Goal: Task Accomplishment & Management: Complete application form

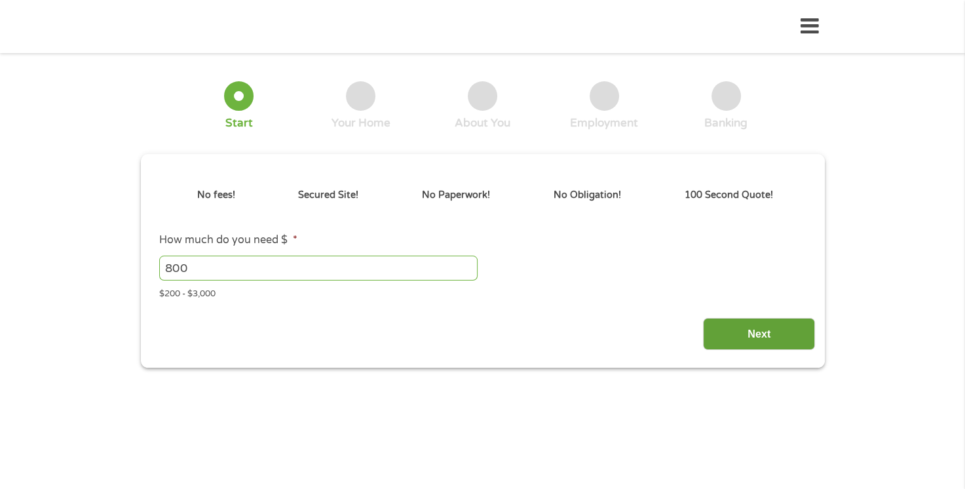
click at [769, 338] on input "Next" at bounding box center [759, 334] width 112 height 32
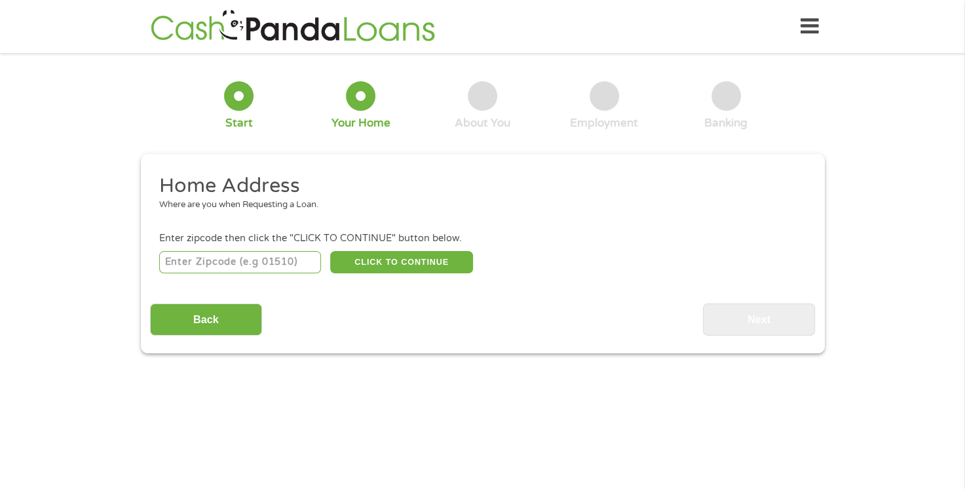
click at [246, 254] on input "number" at bounding box center [240, 262] width 162 height 22
type input "44714"
click at [415, 269] on button "CLICK TO CONTINUE" at bounding box center [401, 262] width 143 height 22
type input "44714"
type input "[GEOGRAPHIC_DATA]"
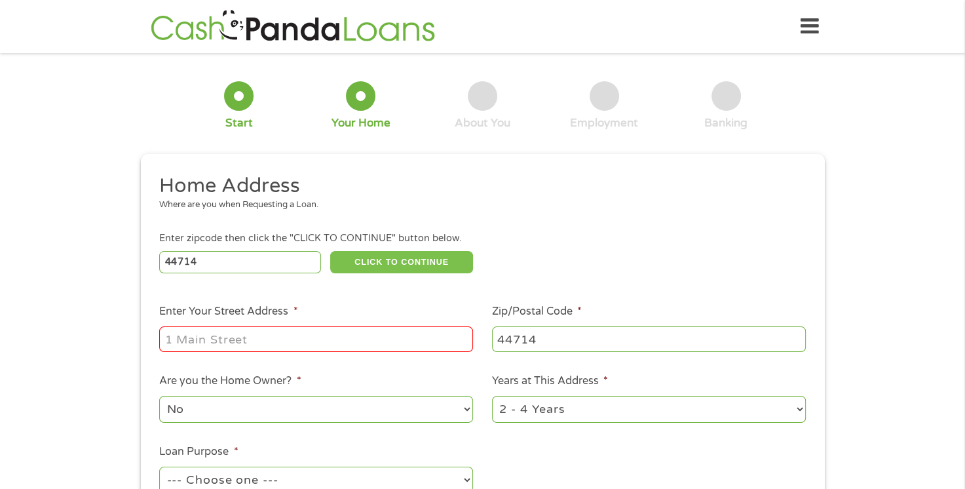
scroll to position [131, 0]
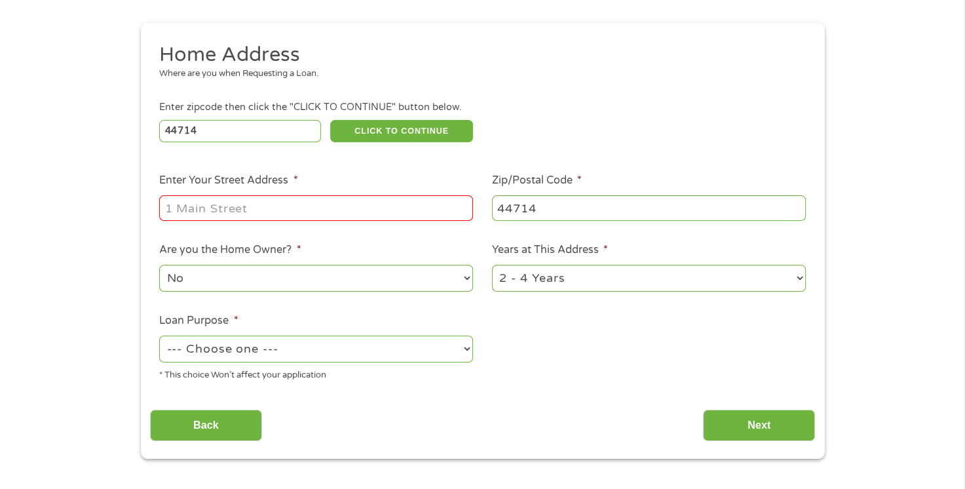
click at [297, 195] on div at bounding box center [316, 208] width 314 height 30
click at [297, 202] on input "Enter Your Street Address *" at bounding box center [316, 207] width 314 height 25
click at [297, 203] on input "Enter Your Street Address *" at bounding box center [316, 207] width 314 height 25
type input "[STREET_ADDRESS]"
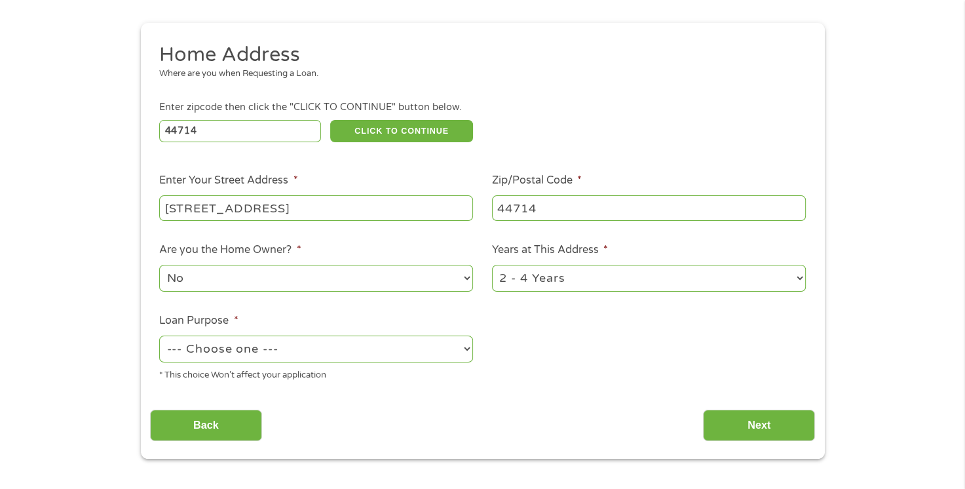
click at [647, 279] on select "1 Year or less 1 - 2 Years 2 - 4 Years Over 4 Years" at bounding box center [649, 278] width 314 height 27
select select "60months"
click at [492, 266] on select "1 Year or less 1 - 2 Years 2 - 4 Years Over 4 Years" at bounding box center [649, 278] width 314 height 27
click at [372, 290] on select "No Yes" at bounding box center [316, 278] width 314 height 27
select select "yes"
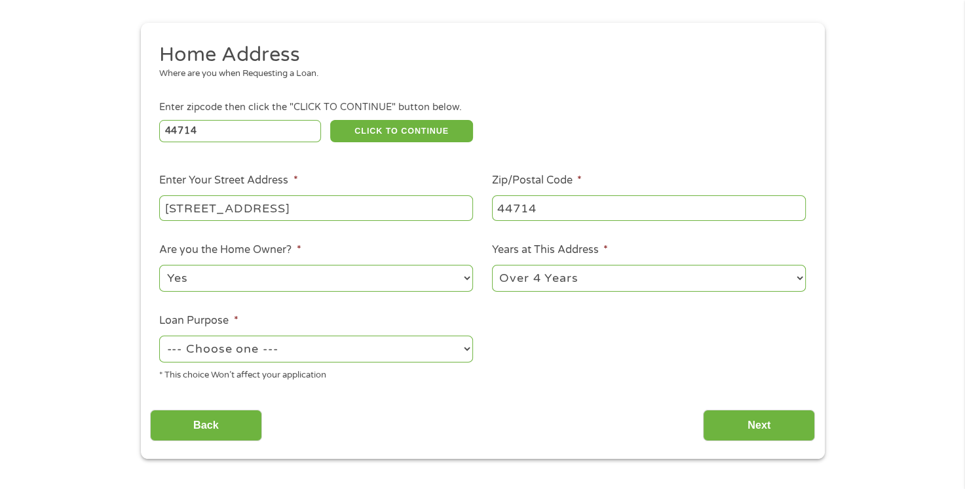
click at [159, 266] on select "No Yes" at bounding box center [316, 278] width 314 height 27
click at [328, 345] on select "--- Choose one --- Pay Bills Debt Consolidation Home Improvement Major Purchase…" at bounding box center [316, 348] width 314 height 27
select select "paybills"
click at [159, 337] on select "--- Choose one --- Pay Bills Debt Consolidation Home Improvement Major Purchase…" at bounding box center [316, 348] width 314 height 27
click at [770, 421] on input "Next" at bounding box center [759, 426] width 112 height 32
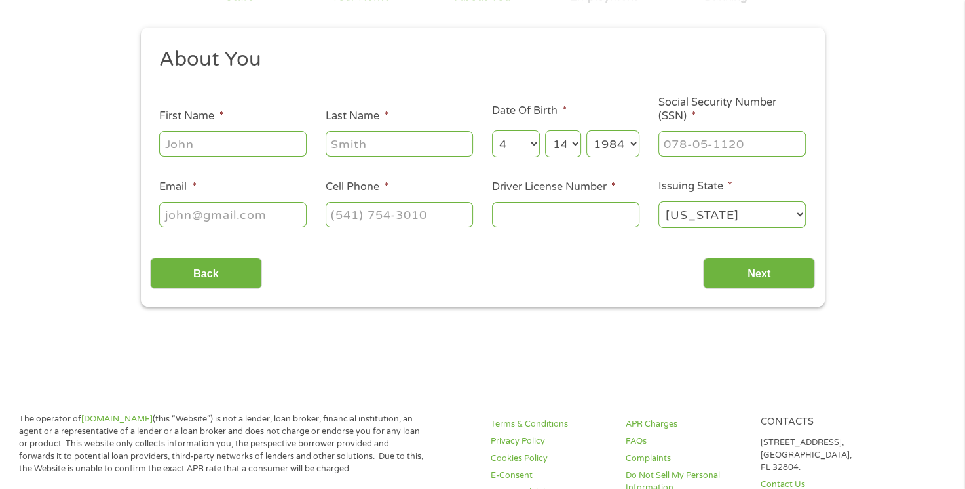
scroll to position [0, 0]
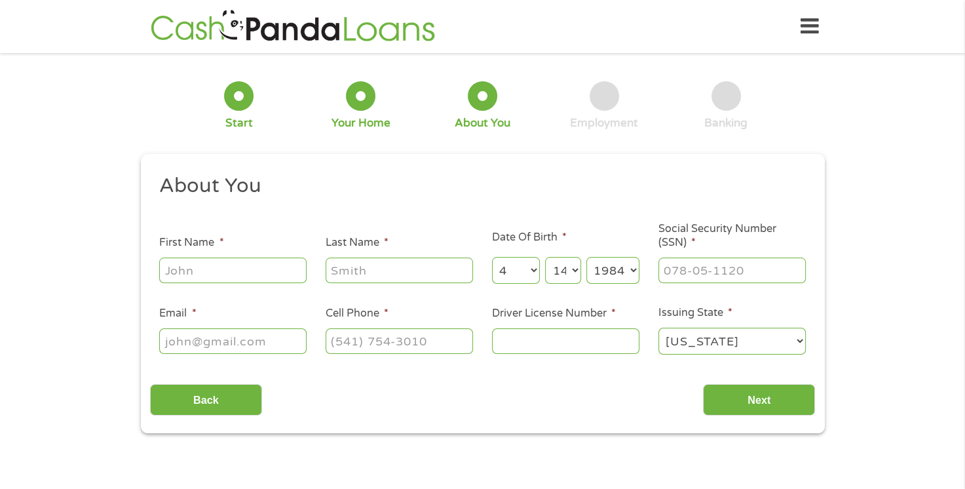
click at [241, 274] on input "First Name *" at bounding box center [232, 269] width 147 height 25
type input "[PERSON_NAME]"
type input "[EMAIL_ADDRESS][DOMAIN_NAME]"
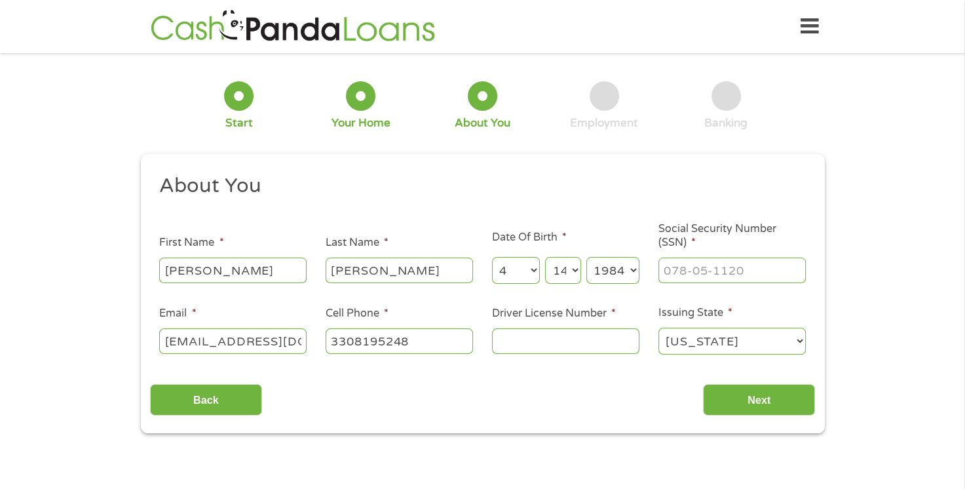
type input "[PHONE_NUMBER]"
click at [700, 257] on div at bounding box center [731, 271] width 147 height 30
click at [700, 268] on input "___-__-____" at bounding box center [731, 269] width 147 height 25
type input "302-90-9457"
click at [522, 345] on input "Driver License Number *" at bounding box center [565, 340] width 147 height 25
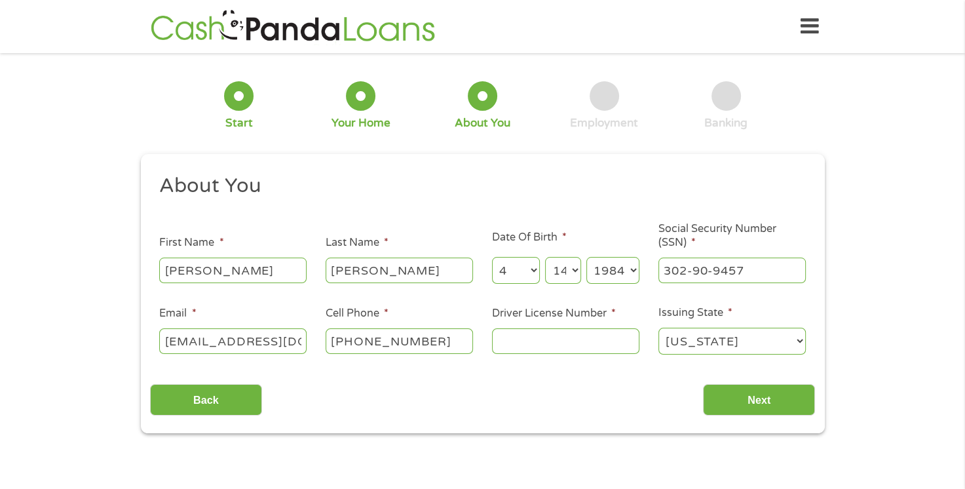
click at [523, 344] on input "Driver License Number *" at bounding box center [565, 340] width 147 height 25
type input "SA682402"
click at [772, 400] on input "Next" at bounding box center [759, 400] width 112 height 32
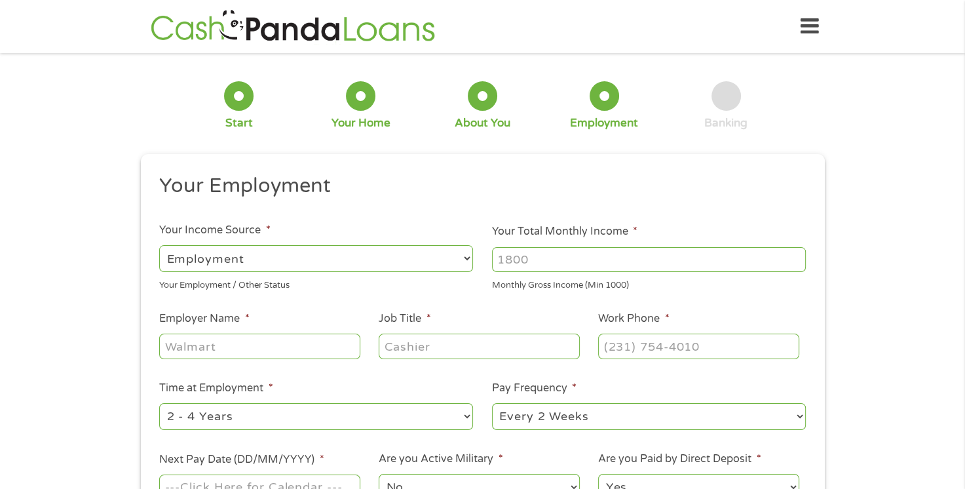
scroll to position [5, 5]
click at [553, 261] on input "Your Total Monthly Income *" at bounding box center [649, 259] width 314 height 25
type input "6"
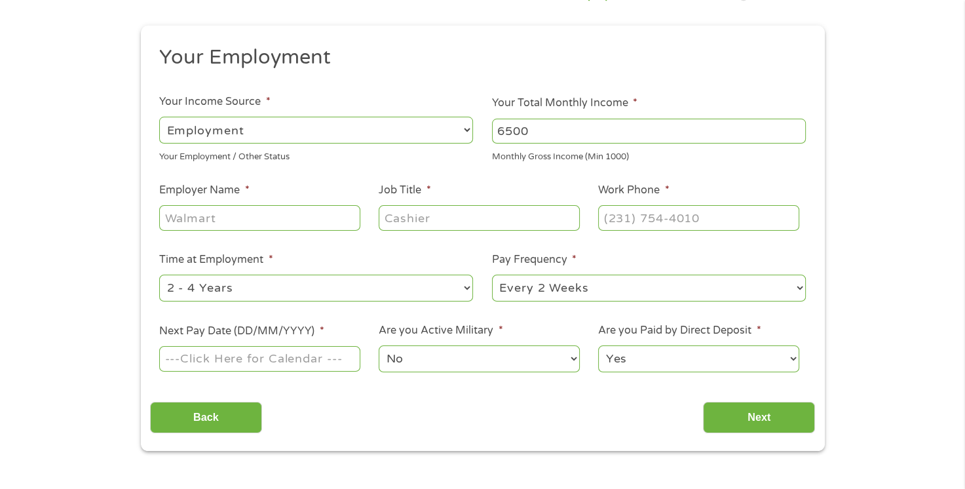
scroll to position [131, 0]
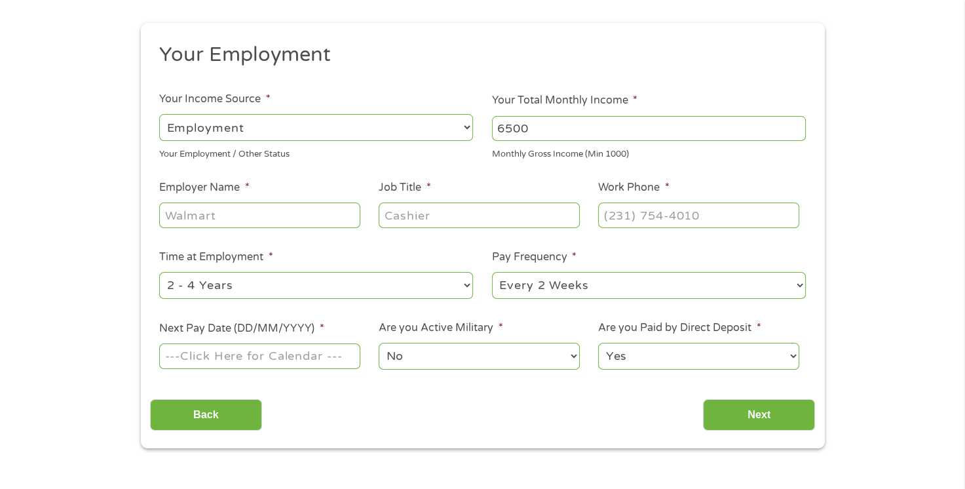
type input "6500"
click at [229, 212] on input "Employer Name *" at bounding box center [259, 214] width 200 height 25
type input "DHL"
type input "Operations Manager"
type input "[PHONE_NUMBER]"
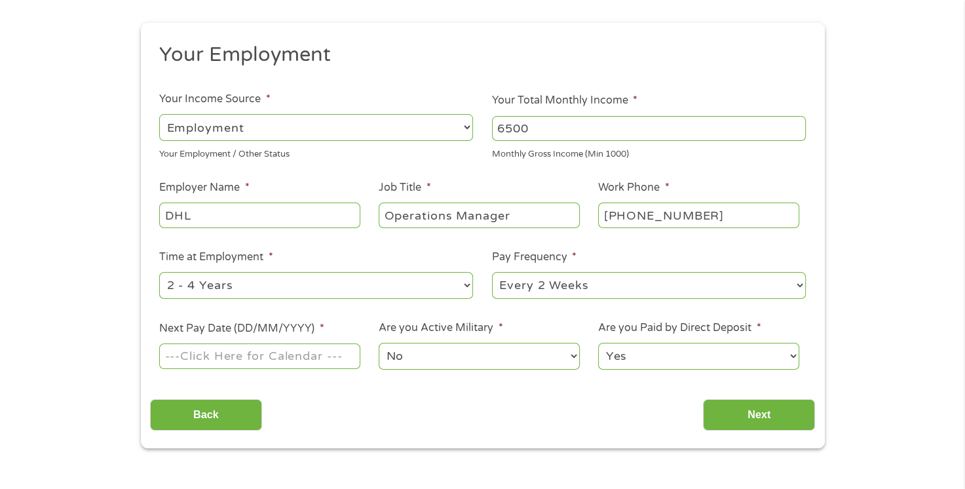
click at [244, 294] on select "--- Choose one --- 1 Year or less 1 - 2 Years 2 - 4 Years Over 4 Years" at bounding box center [316, 285] width 314 height 27
select select "60months"
click at [159, 273] on select "--- Choose one --- 1 Year or less 1 - 2 Years 2 - 4 Years Over 4 Years" at bounding box center [316, 285] width 314 height 27
click at [273, 360] on input "Next Pay Date (DD/MM/YYYY) *" at bounding box center [259, 355] width 200 height 25
click at [227, 359] on input "Next Pay Date (DD/MM/YYYY) *" at bounding box center [259, 355] width 200 height 25
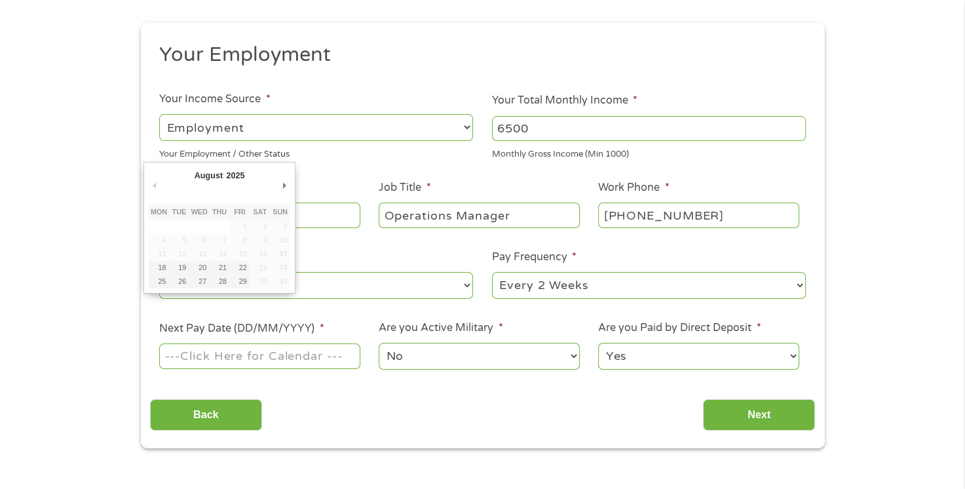
click at [197, 354] on input "Next Pay Date (DD/MM/YYYY) *" at bounding box center [259, 355] width 200 height 25
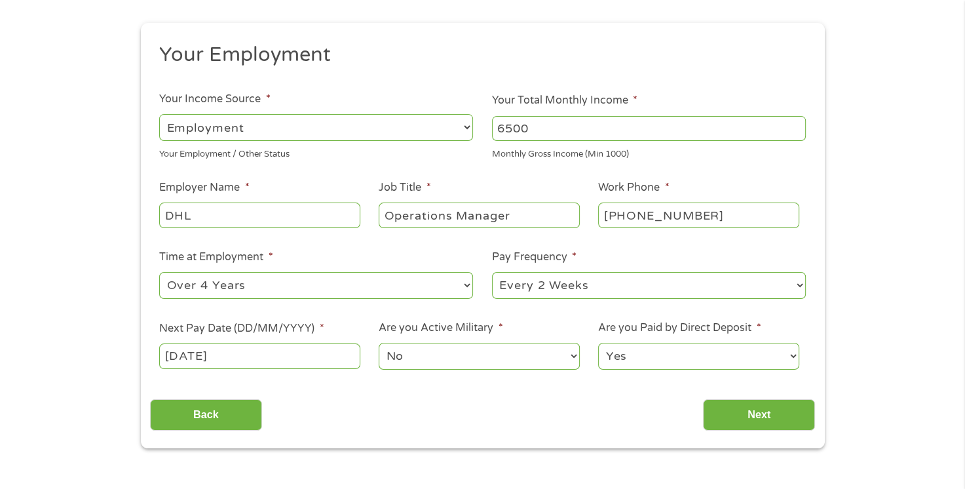
click at [322, 352] on input "[DATE]" at bounding box center [259, 355] width 200 height 25
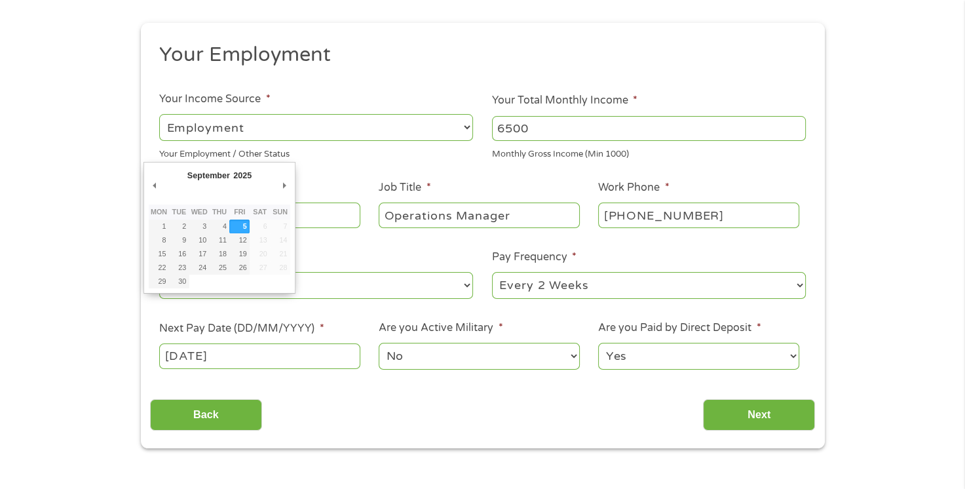
click at [315, 362] on input "[DATE]" at bounding box center [259, 355] width 200 height 25
type input "[DATE]"
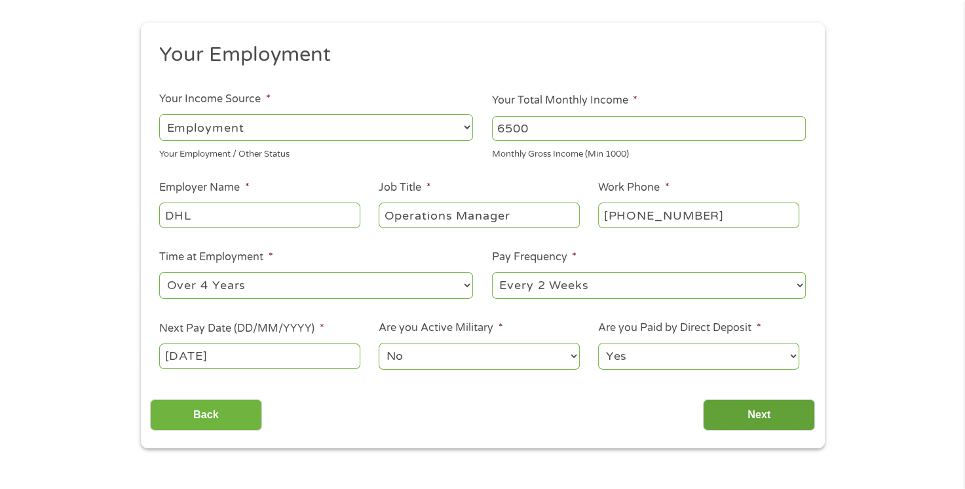
click at [757, 410] on input "Next" at bounding box center [759, 415] width 112 height 32
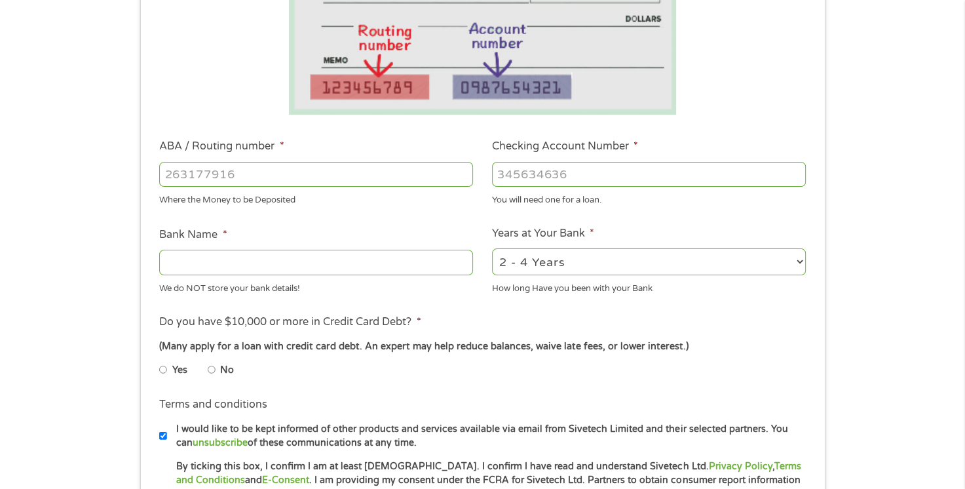
scroll to position [328, 0]
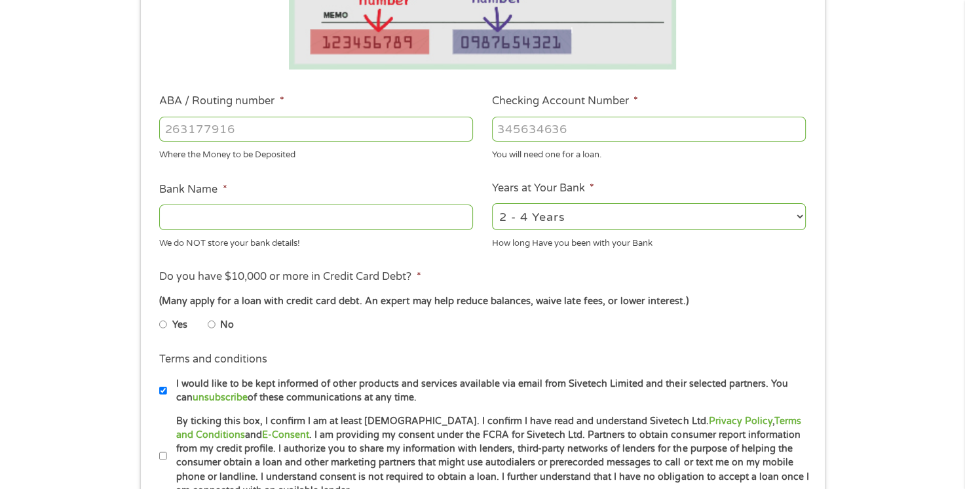
click at [212, 145] on div "Where the Money to be Deposited" at bounding box center [316, 153] width 314 height 18
click at [215, 130] on input "ABA / Routing number *" at bounding box center [316, 129] width 314 height 25
type input "241274569"
type input "ST [PERSON_NAME] PARISH FCU"
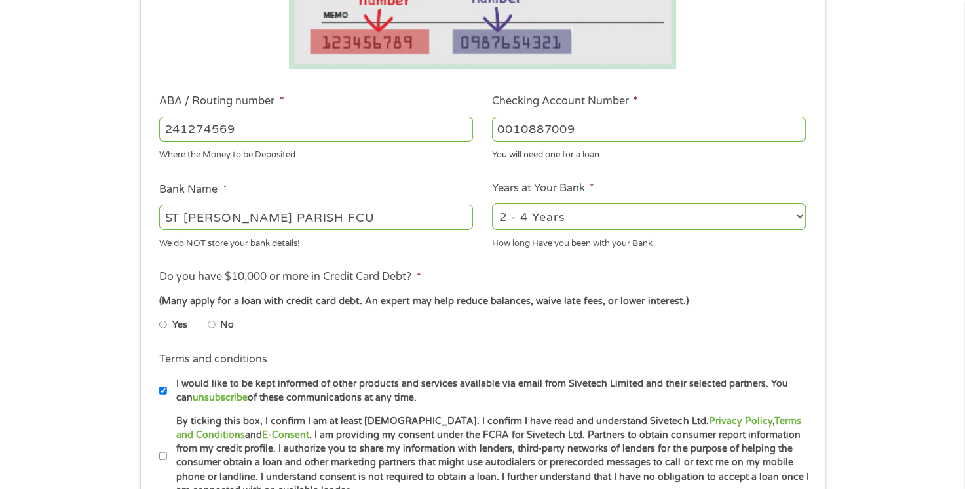
type input "0010887009"
click at [584, 219] on select "2 - 4 Years 6 - 12 Months 1 - 2 Years Over 4 Years" at bounding box center [649, 216] width 314 height 27
select select "60months"
click at [492, 204] on select "2 - 4 Years 6 - 12 Months 1 - 2 Years Over 4 Years" at bounding box center [649, 216] width 314 height 27
click at [166, 324] on input "Yes" at bounding box center [163, 324] width 8 height 21
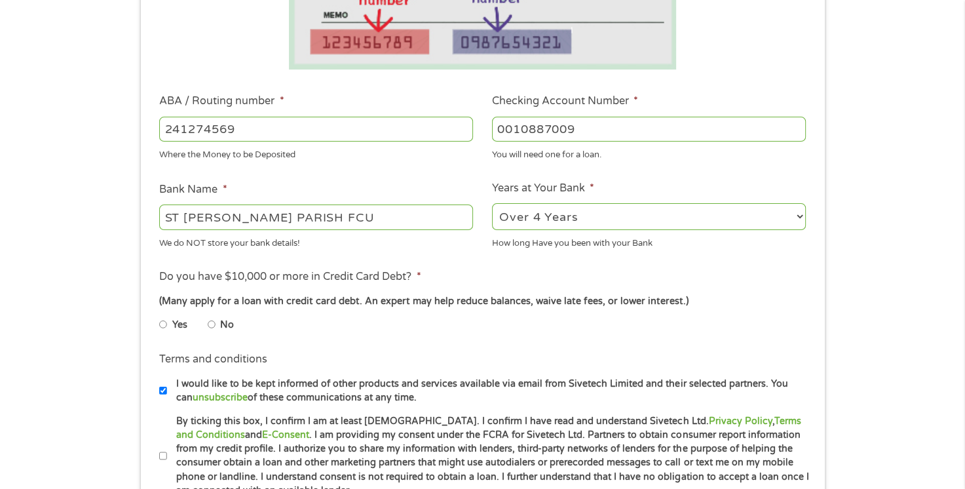
radio input "true"
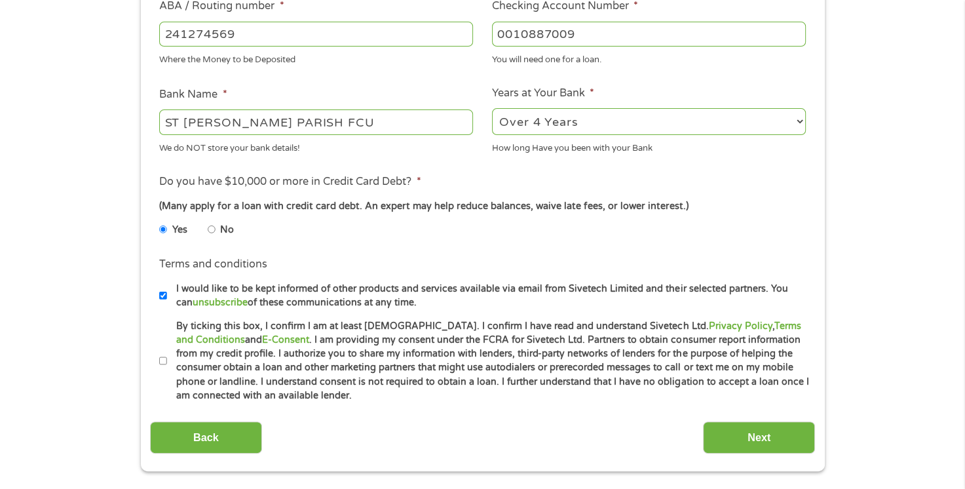
scroll to position [459, 0]
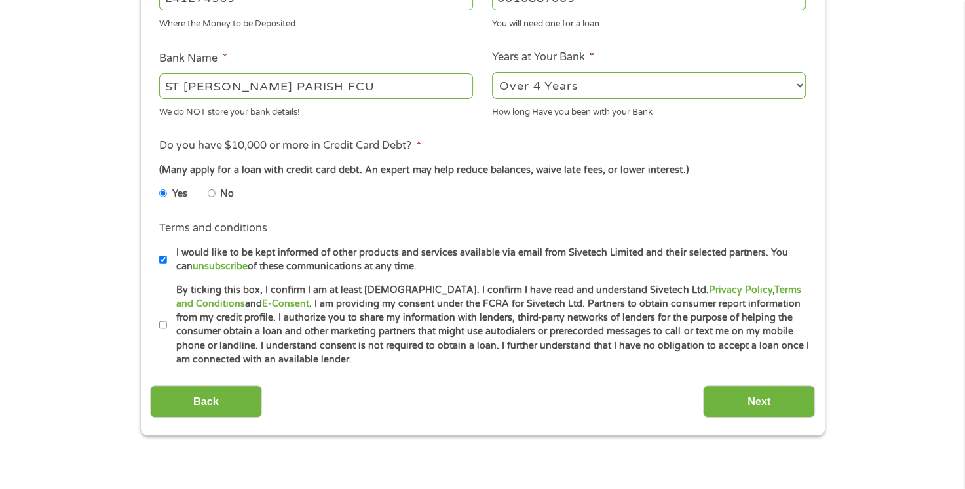
click at [164, 261] on input "I would like to be kept informed of other products and services available via e…" at bounding box center [163, 259] width 8 height 21
checkbox input "false"
click at [158, 322] on li "Terms and conditions * By ticking this box, I confirm I am at least [DEMOGRAPHI…" at bounding box center [482, 325] width 665 height 84
click at [161, 324] on input "By ticking this box, I confirm I am at least [DEMOGRAPHIC_DATA]. I confirm I ha…" at bounding box center [163, 325] width 8 height 21
checkbox input "true"
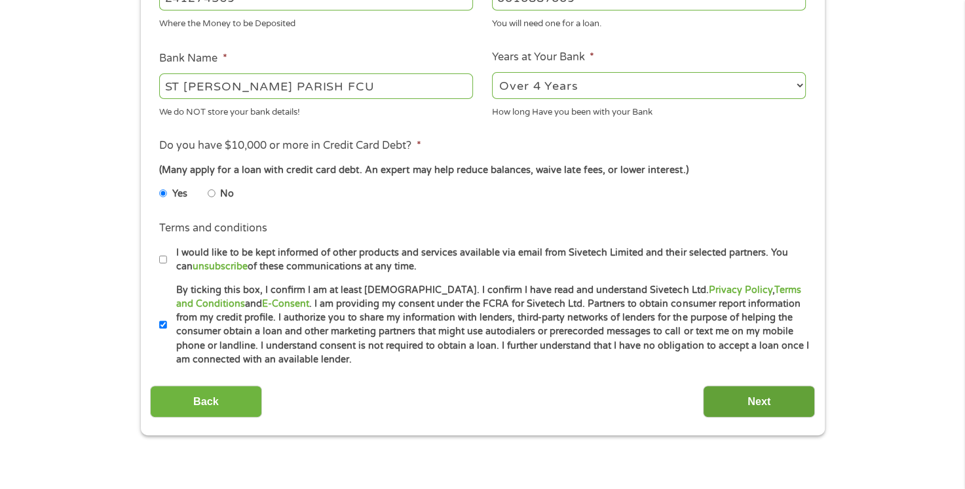
click at [786, 400] on input "Next" at bounding box center [759, 401] width 112 height 32
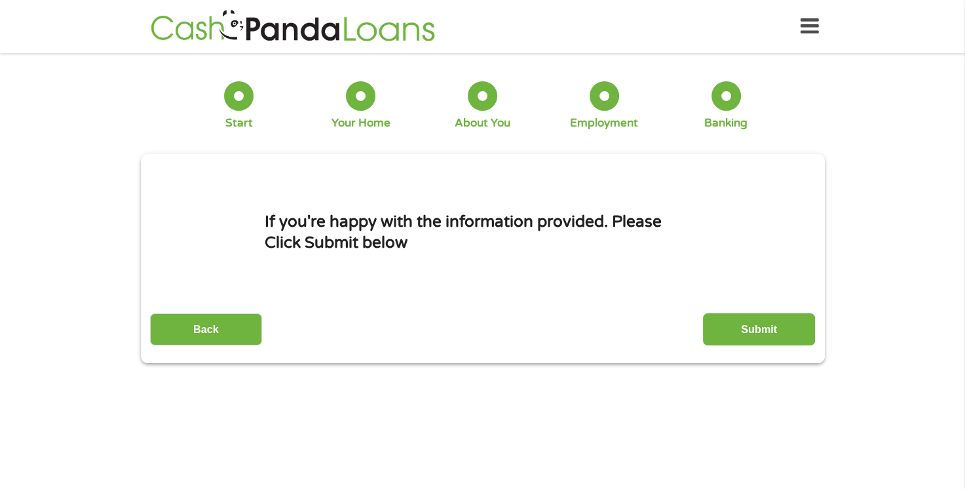
scroll to position [0, 0]
click at [741, 325] on input "Submit" at bounding box center [759, 329] width 112 height 32
